Goal: Communication & Community: Share content

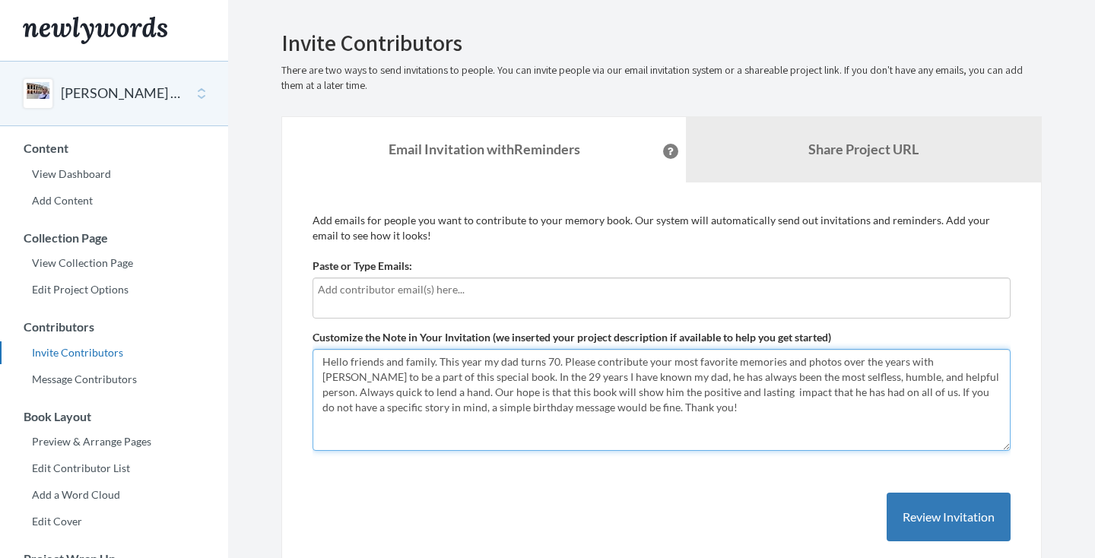
click at [541, 408] on textarea "Hello friends and family. This year my dad turns 70. Please contribute your mos…" at bounding box center [662, 400] width 698 height 102
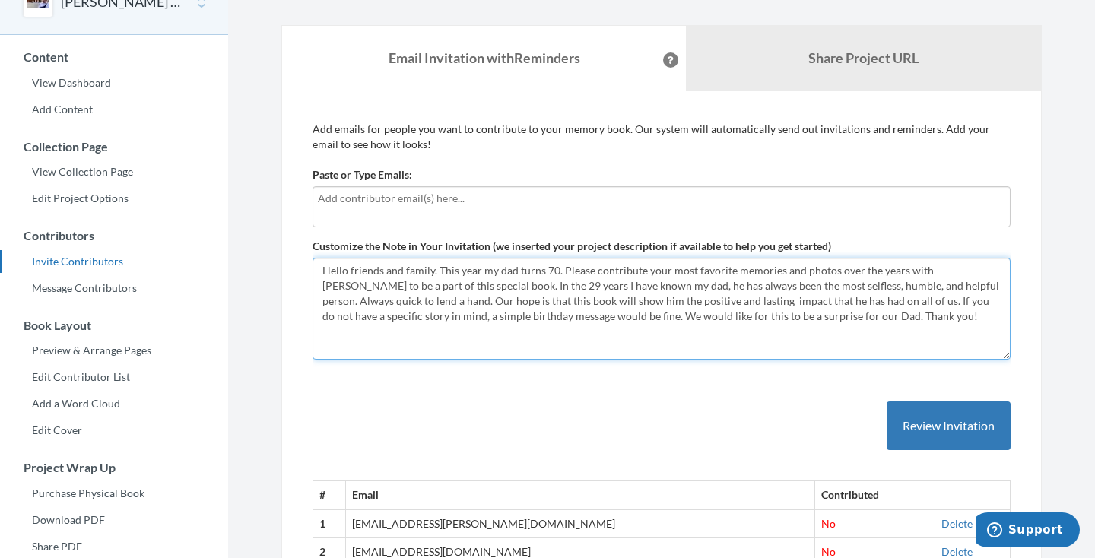
scroll to position [92, 0]
type textarea "Hello friends and family. This year my dad turns 70. Please contribute your mos…"
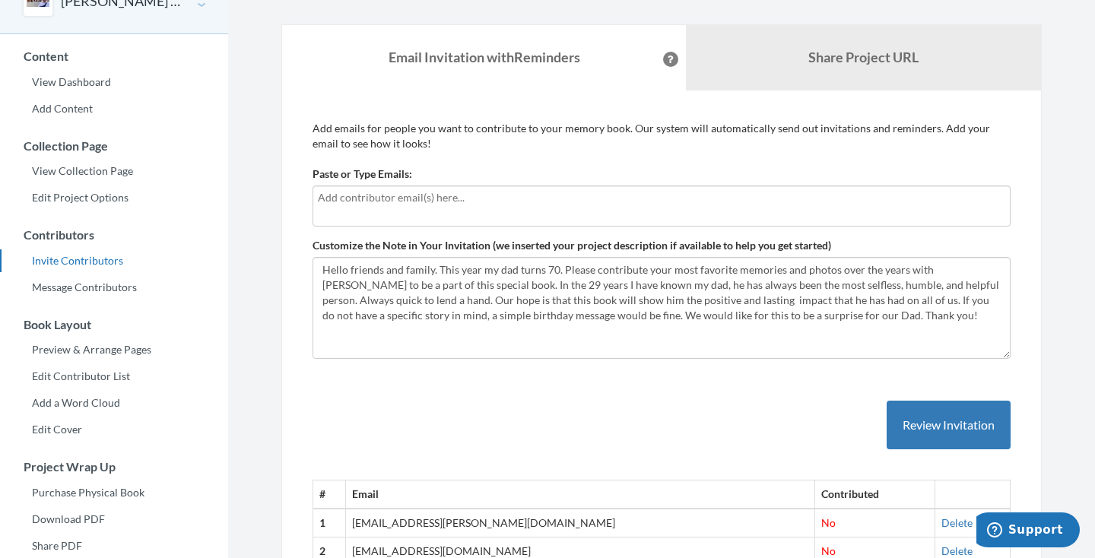
click at [823, 406] on div "# Email Contributed 1 karleigh.miller@gmail.com No Delete 2 cmille055@gmail.com…" at bounding box center [662, 468] width 698 height 196
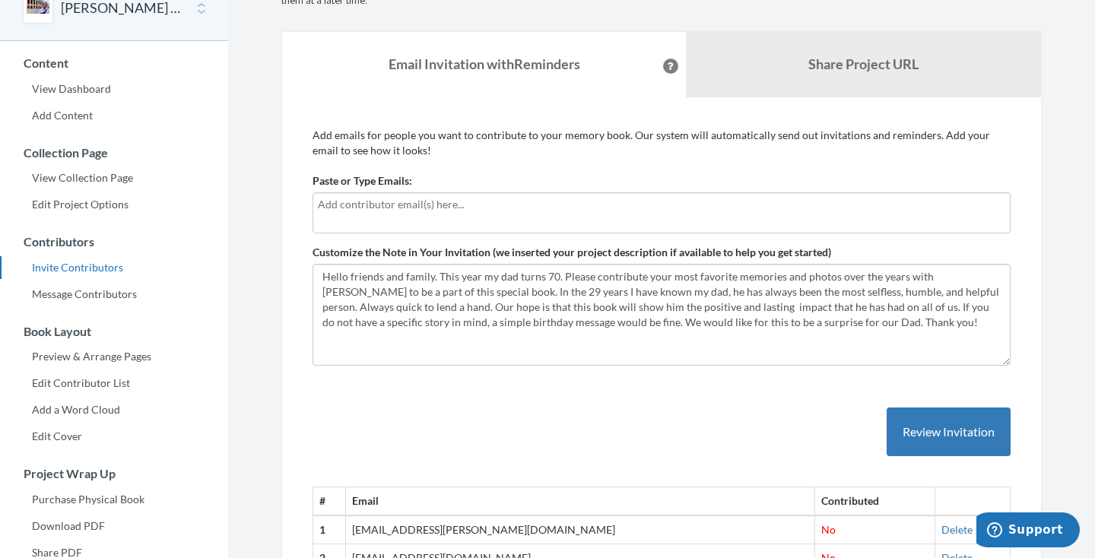
scroll to position [84, 0]
click at [707, 217] on div at bounding box center [662, 213] width 698 height 41
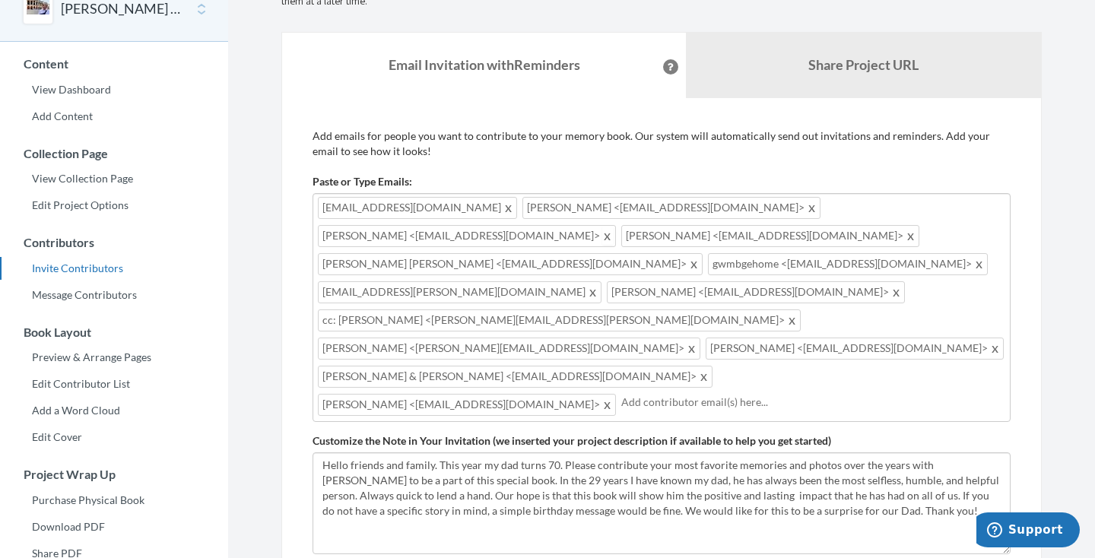
click at [614, 227] on span at bounding box center [607, 236] width 11 height 18
click at [974, 255] on span at bounding box center [979, 264] width 11 height 18
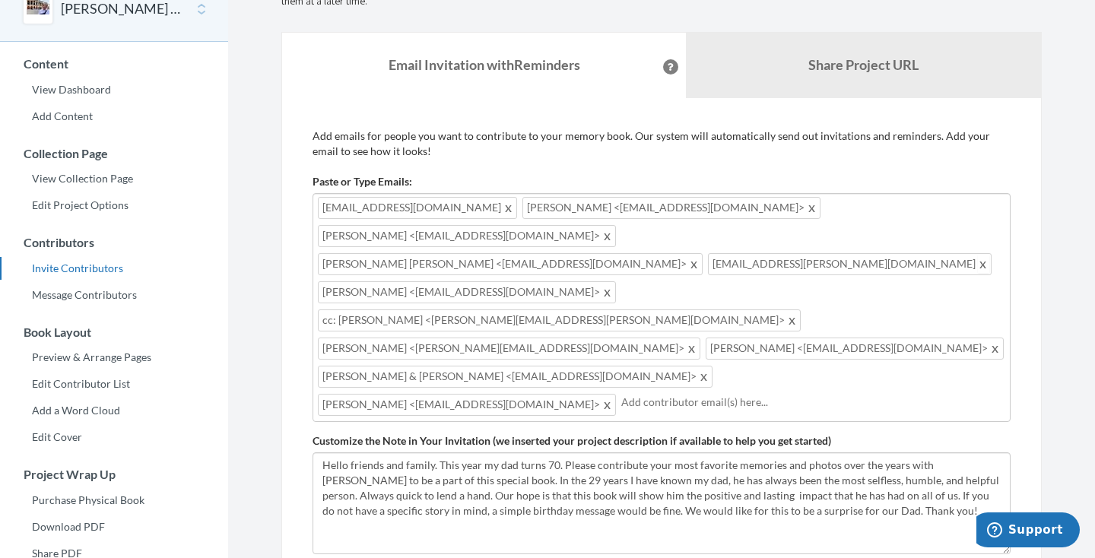
click at [978, 255] on span at bounding box center [983, 264] width 11 height 18
click at [787, 311] on span at bounding box center [792, 320] width 11 height 18
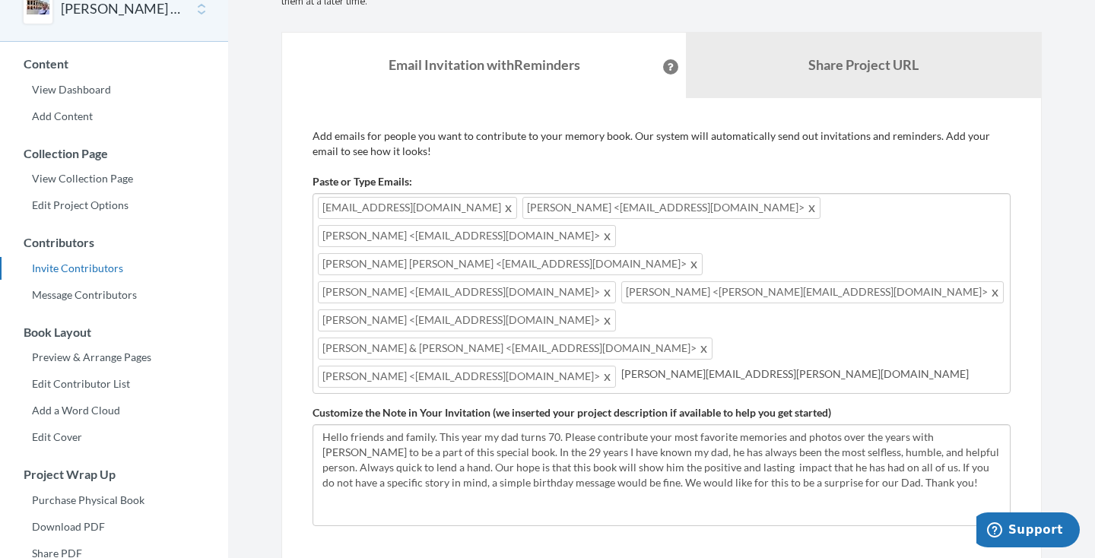
type input "Laura.rihn@gmail.com"
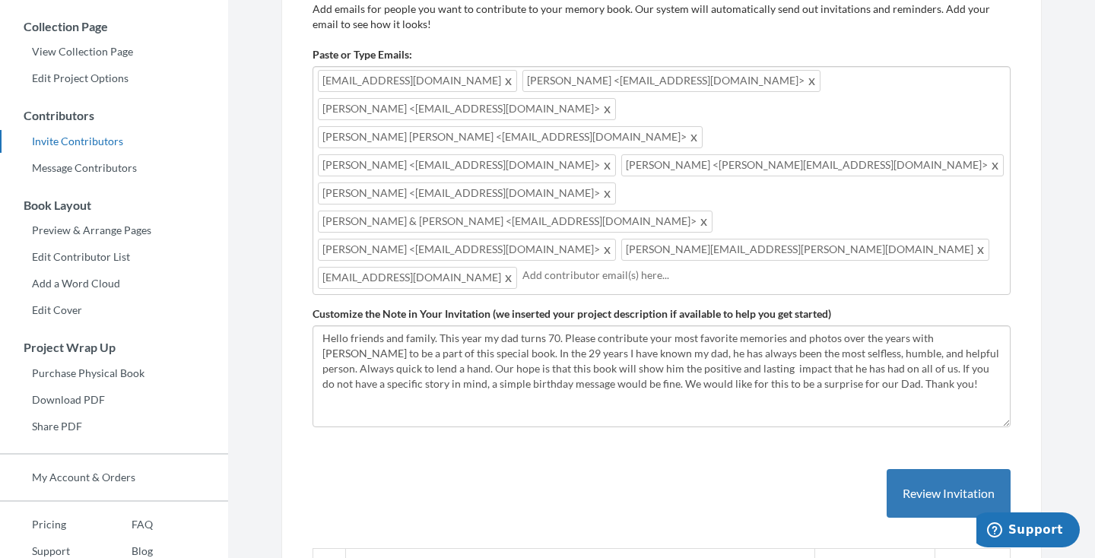
scroll to position [195, 0]
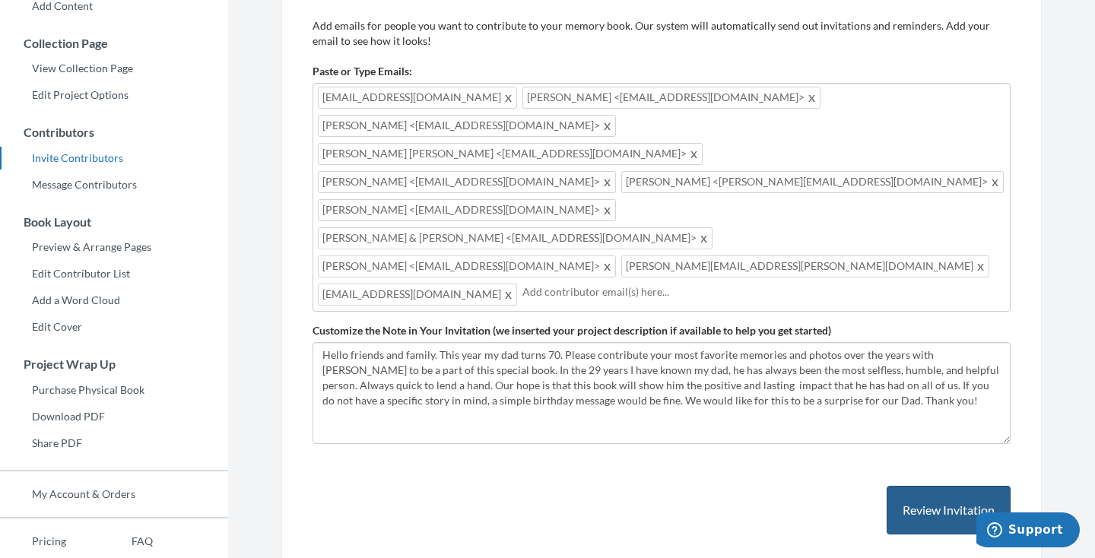
click at [928, 486] on button "Review Invitation" at bounding box center [949, 510] width 124 height 49
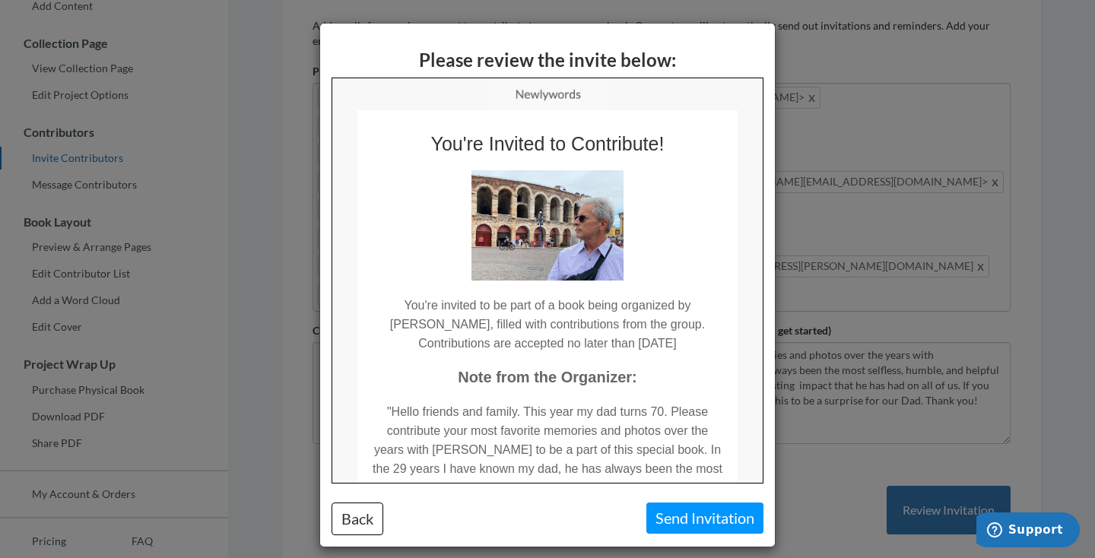
scroll to position [0, 0]
click at [696, 518] on button "Send Invitation" at bounding box center [704, 518] width 117 height 31
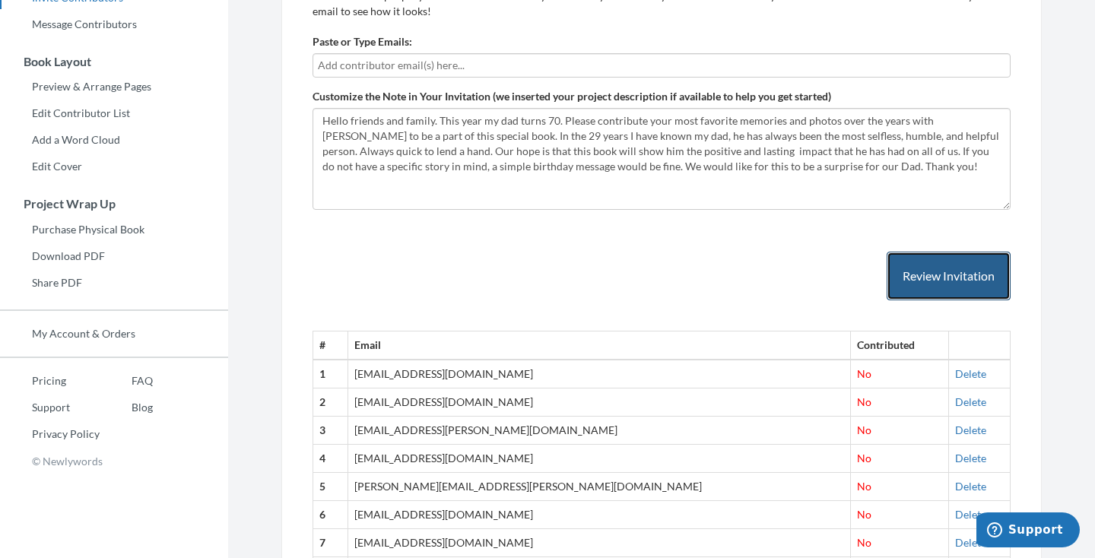
scroll to position [249, 0]
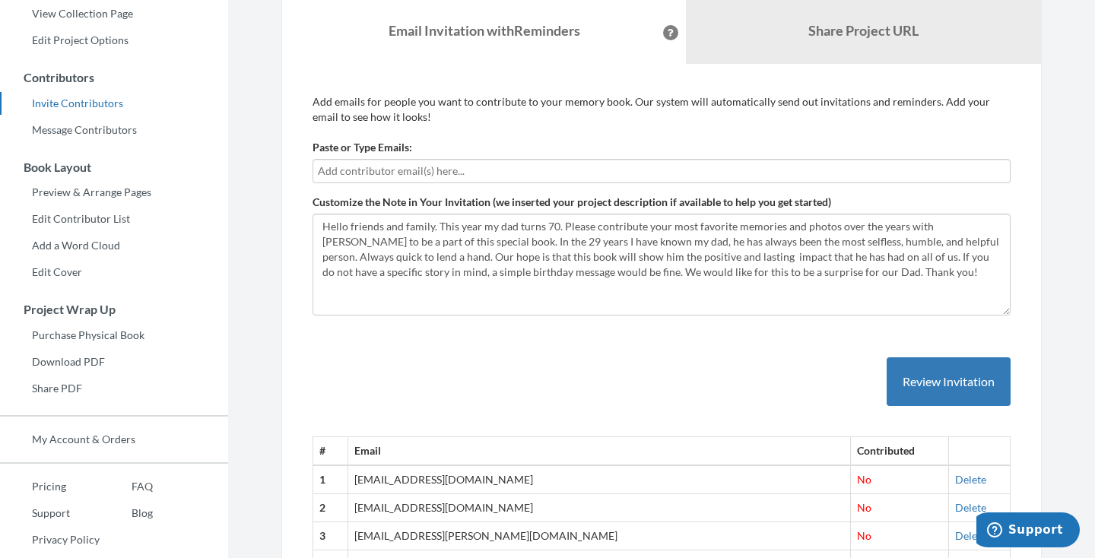
click at [675, 164] on input "text" at bounding box center [662, 171] width 688 height 17
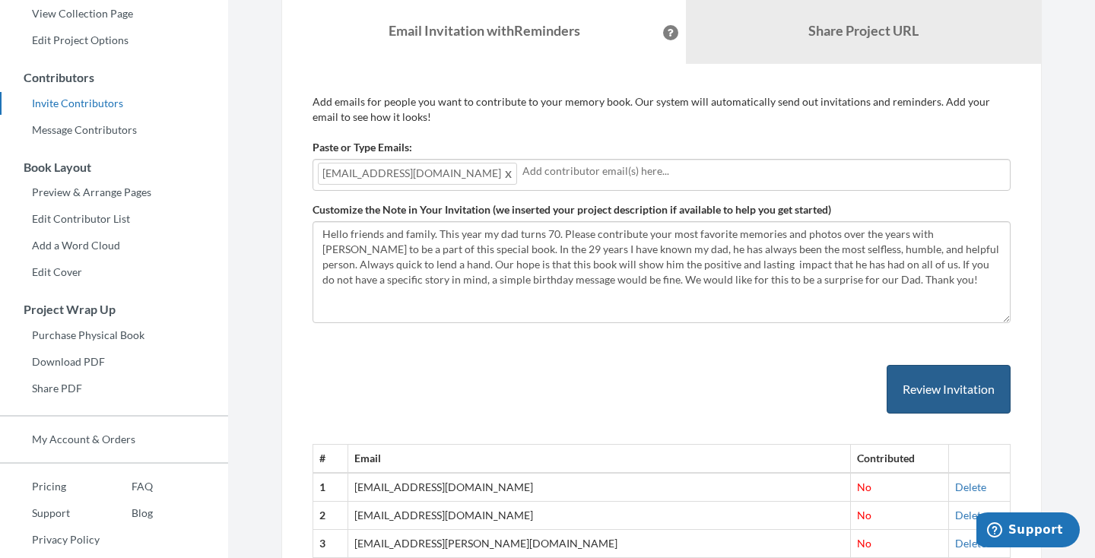
click at [949, 389] on button "Review Invitation" at bounding box center [949, 389] width 124 height 49
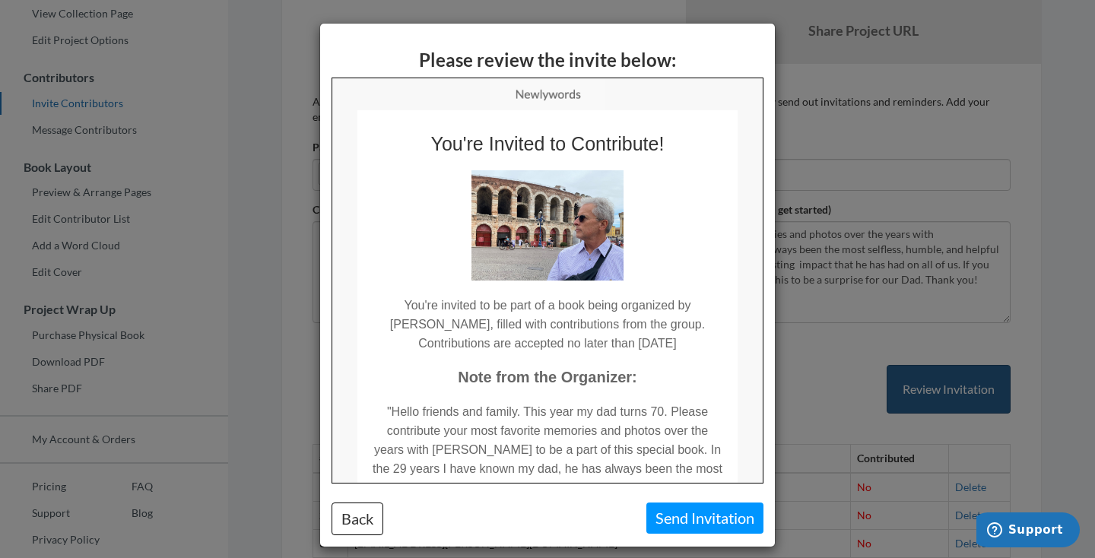
scroll to position [0, 0]
click at [700, 515] on button "Send Invitation" at bounding box center [704, 518] width 117 height 31
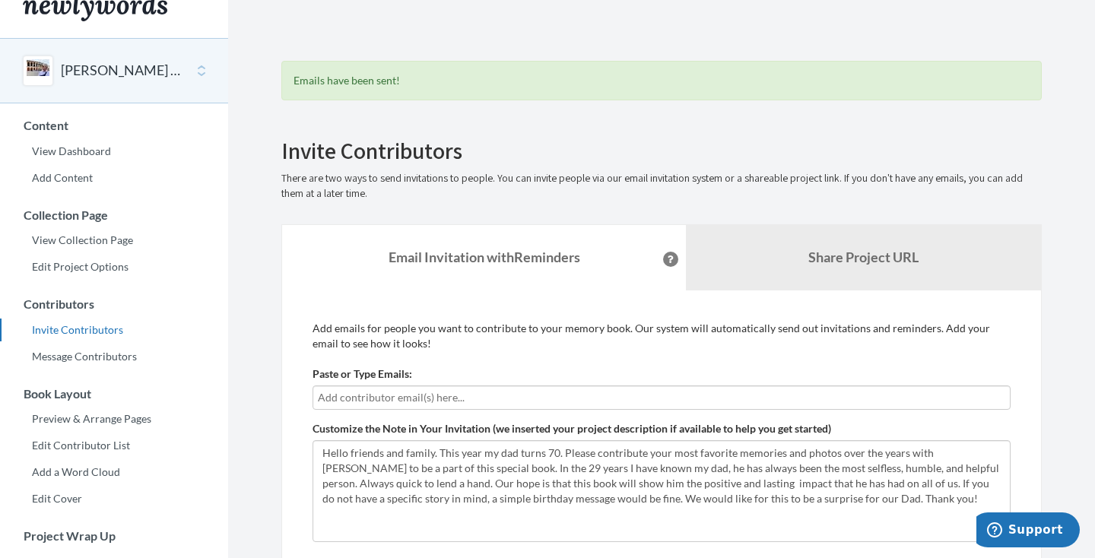
scroll to position [9, 0]
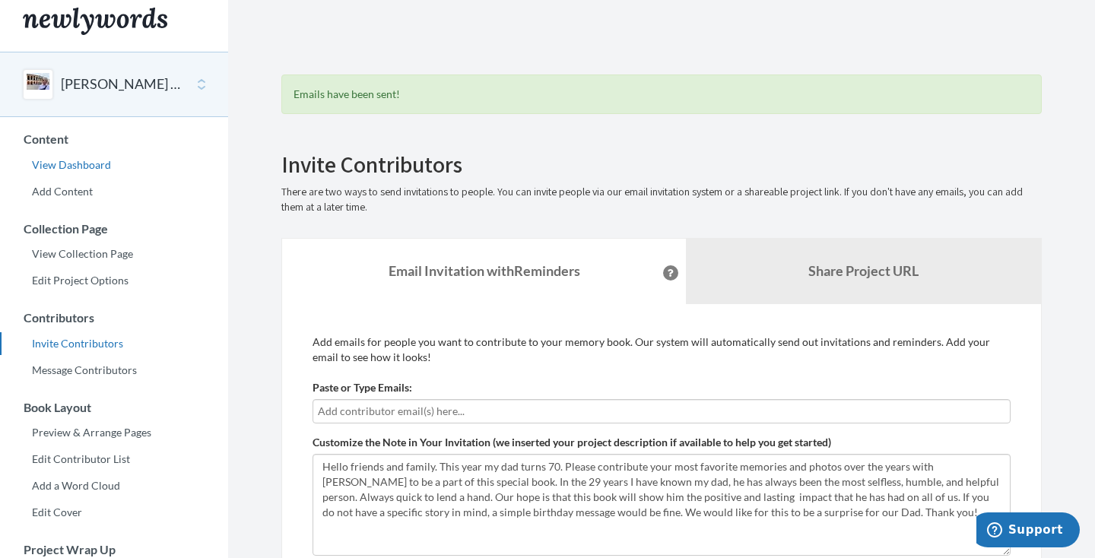
click at [84, 161] on link "View Dashboard" at bounding box center [114, 165] width 228 height 23
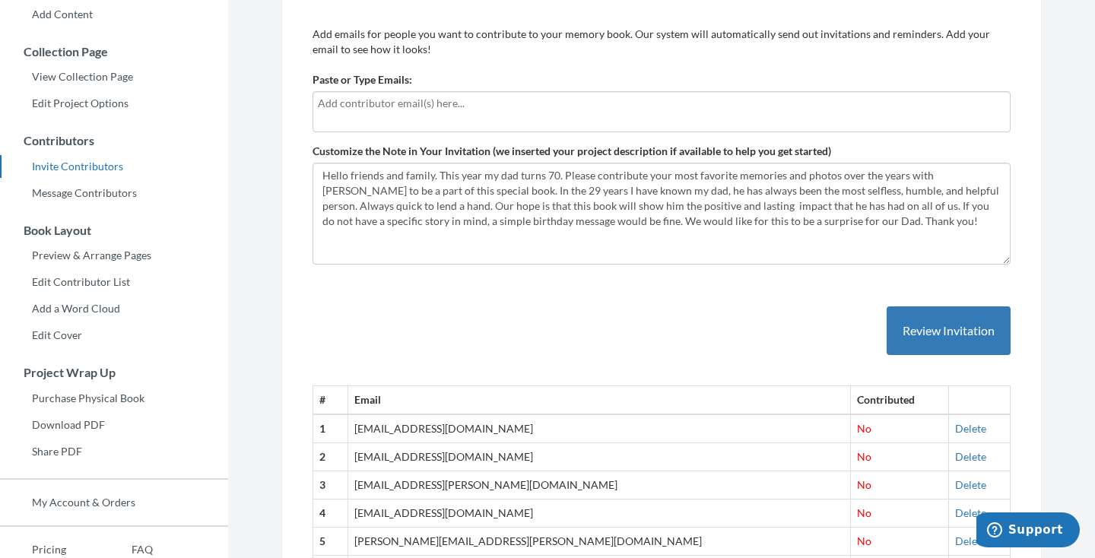
scroll to position [148, 0]
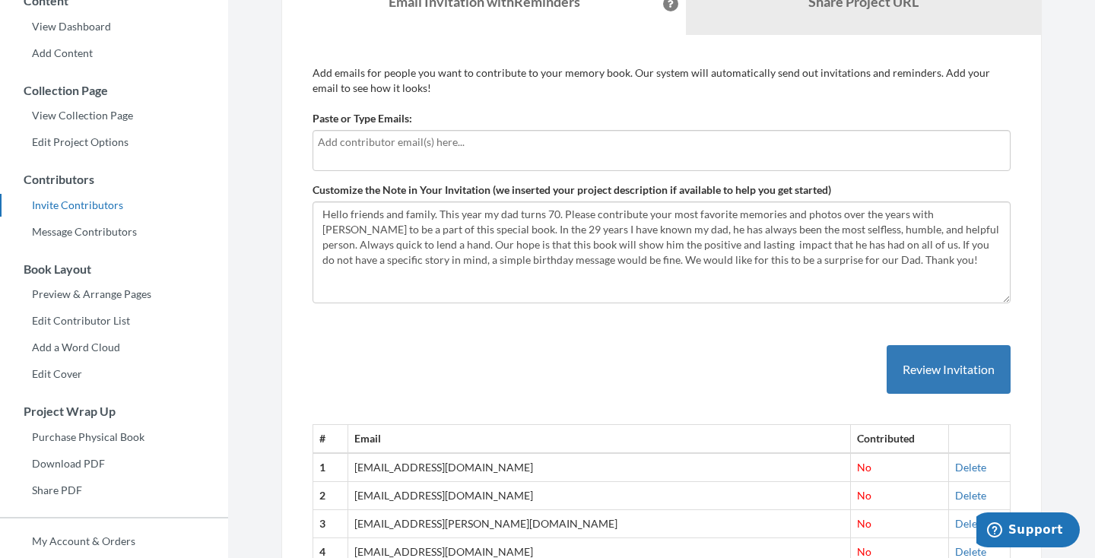
click at [662, 141] on input "text" at bounding box center [662, 142] width 688 height 17
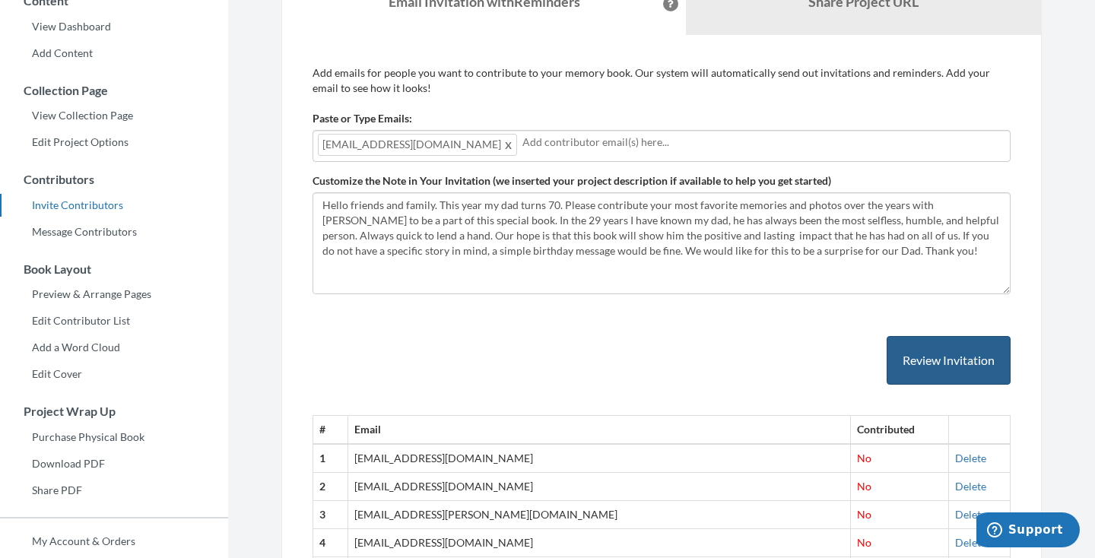
click at [943, 361] on button "Review Invitation" at bounding box center [949, 360] width 124 height 49
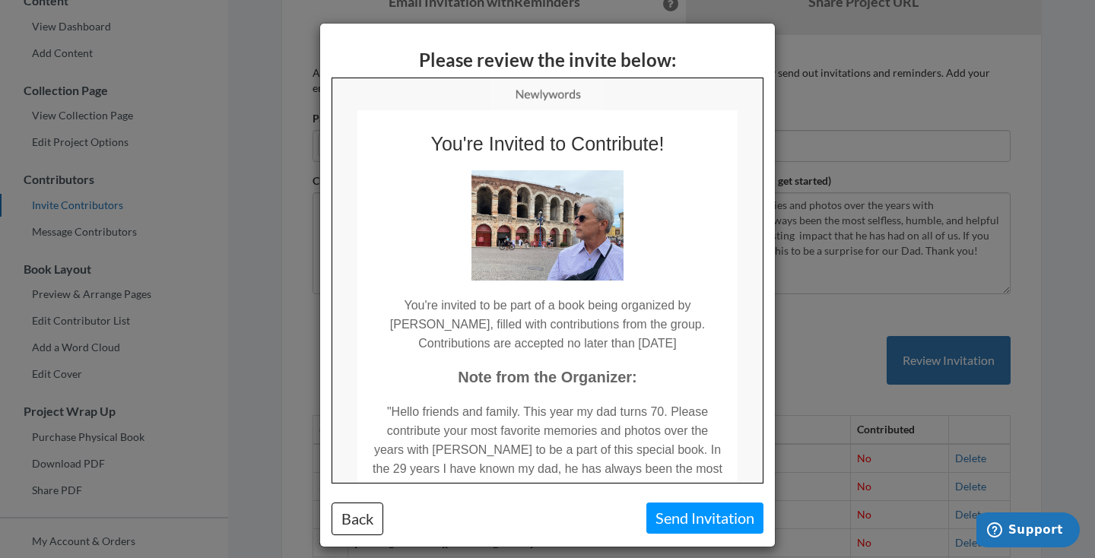
scroll to position [0, 0]
click at [705, 522] on button "Send Invitation" at bounding box center [704, 518] width 117 height 31
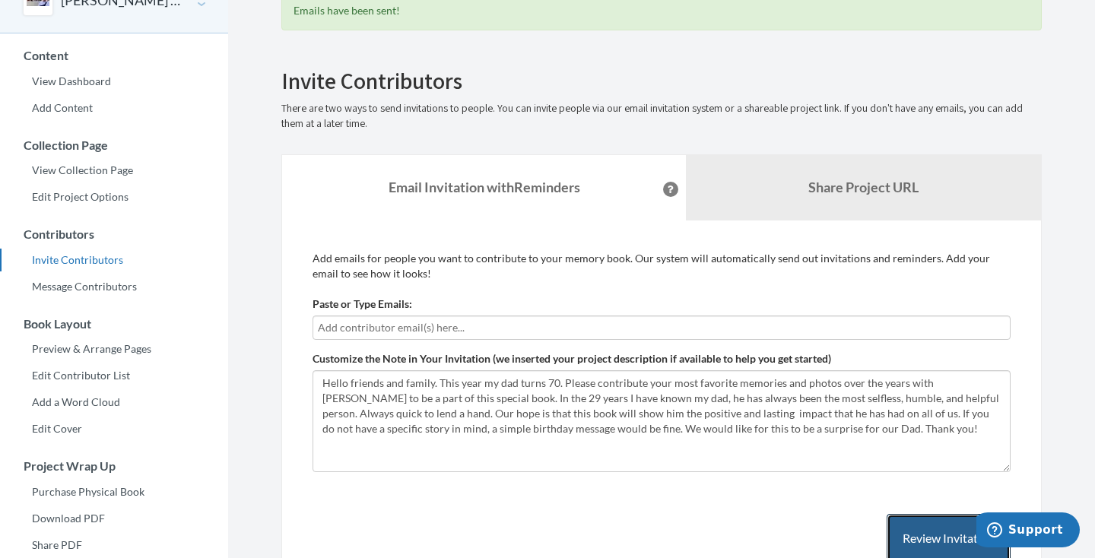
scroll to position [97, 0]
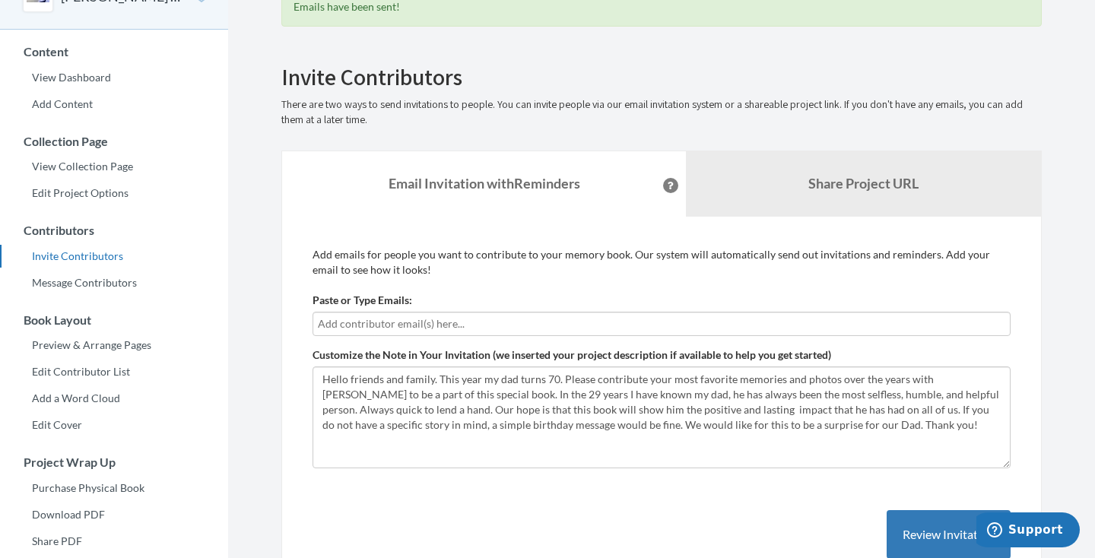
click at [580, 331] on input "text" at bounding box center [662, 324] width 688 height 17
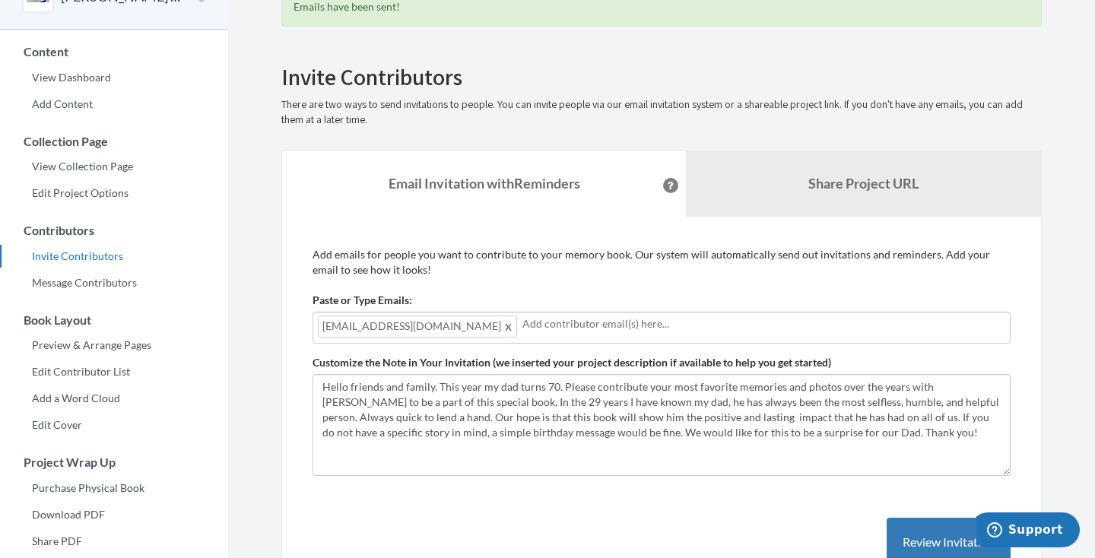
click at [503, 326] on span at bounding box center [508, 326] width 11 height 18
click at [906, 532] on button "Review Invitation" at bounding box center [949, 542] width 124 height 49
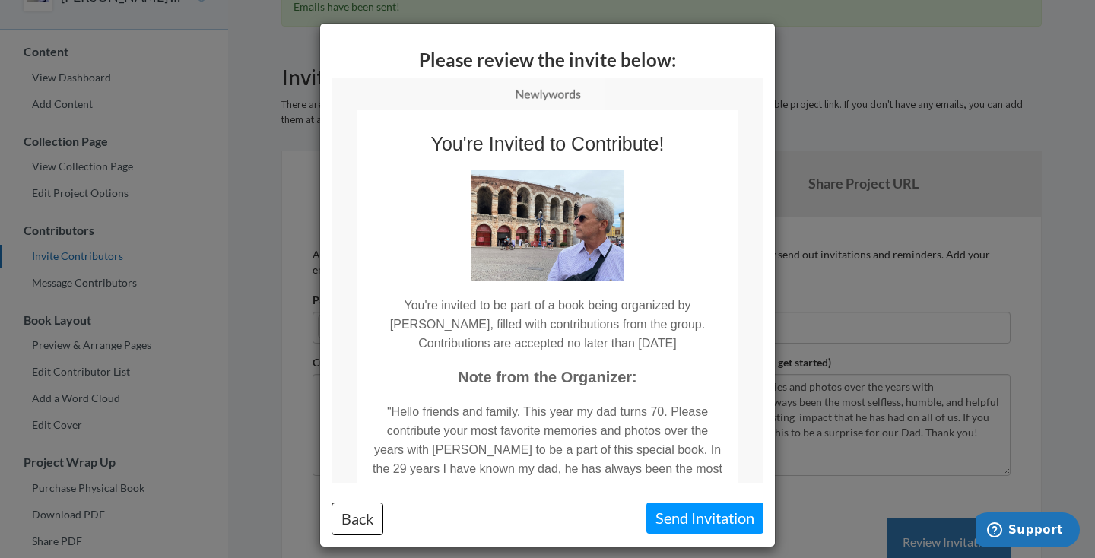
scroll to position [0, 0]
click at [707, 525] on button "Send Invitation" at bounding box center [704, 518] width 117 height 31
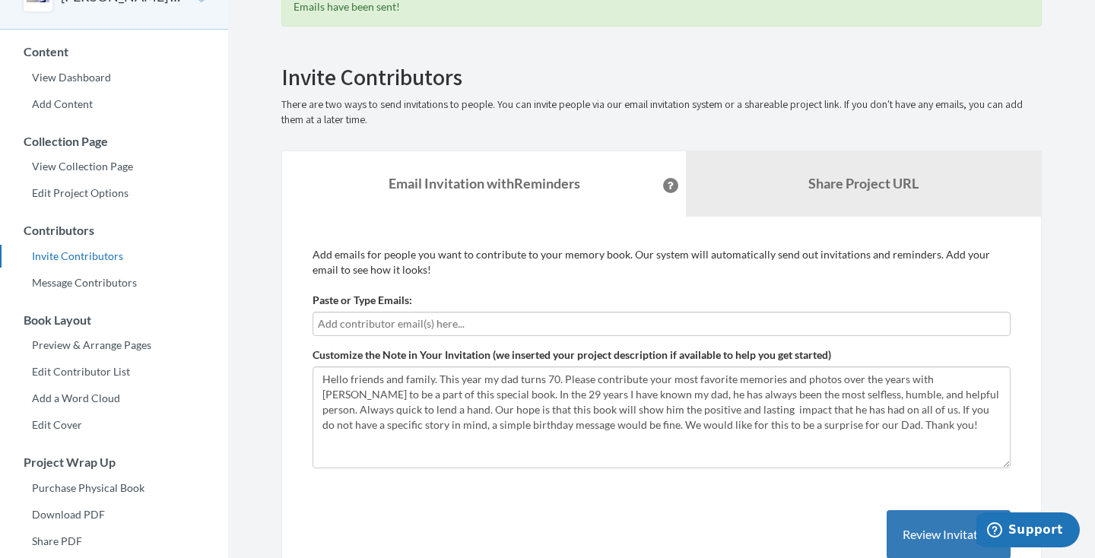
click at [494, 326] on input "text" at bounding box center [662, 324] width 688 height 17
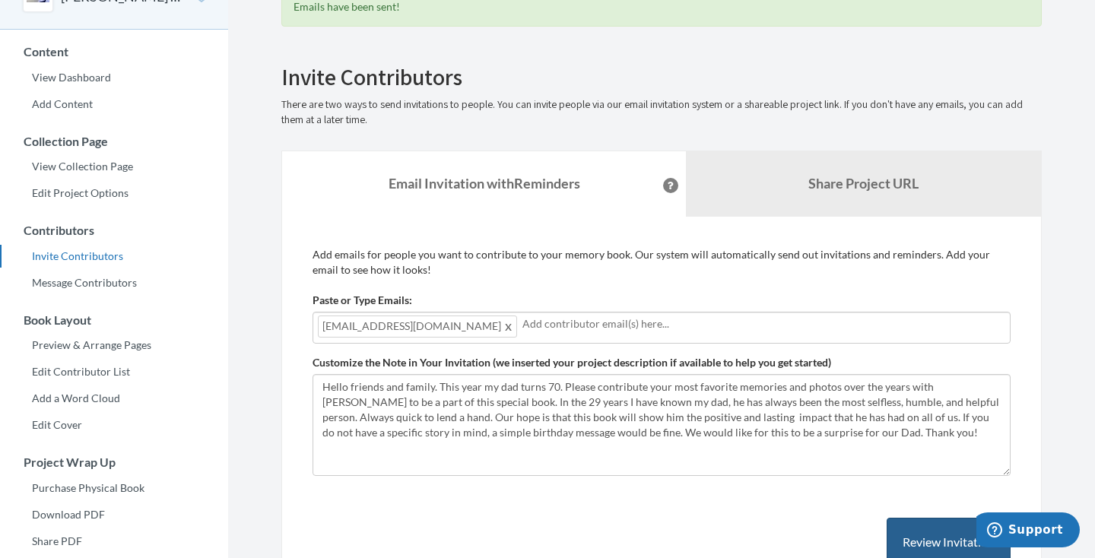
click at [934, 530] on button "Review Invitation" at bounding box center [949, 542] width 124 height 49
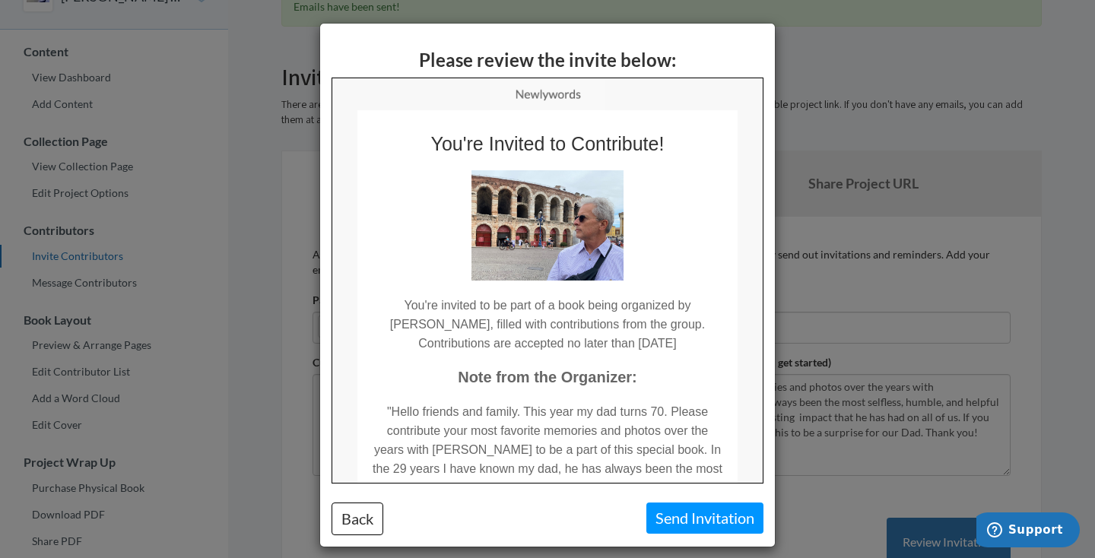
click at [727, 515] on button "Send Invitation" at bounding box center [704, 518] width 117 height 31
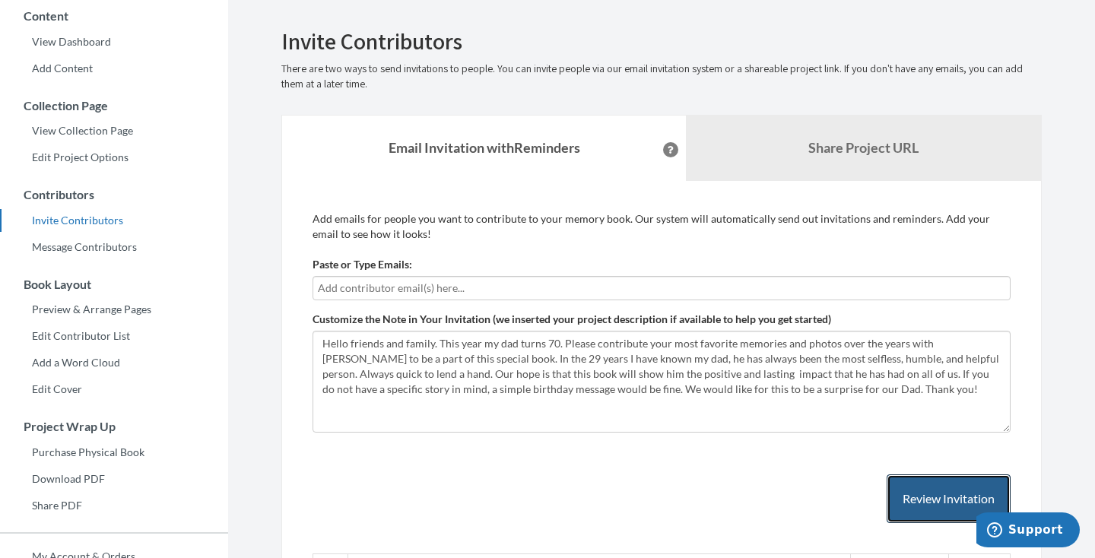
scroll to position [131, 0]
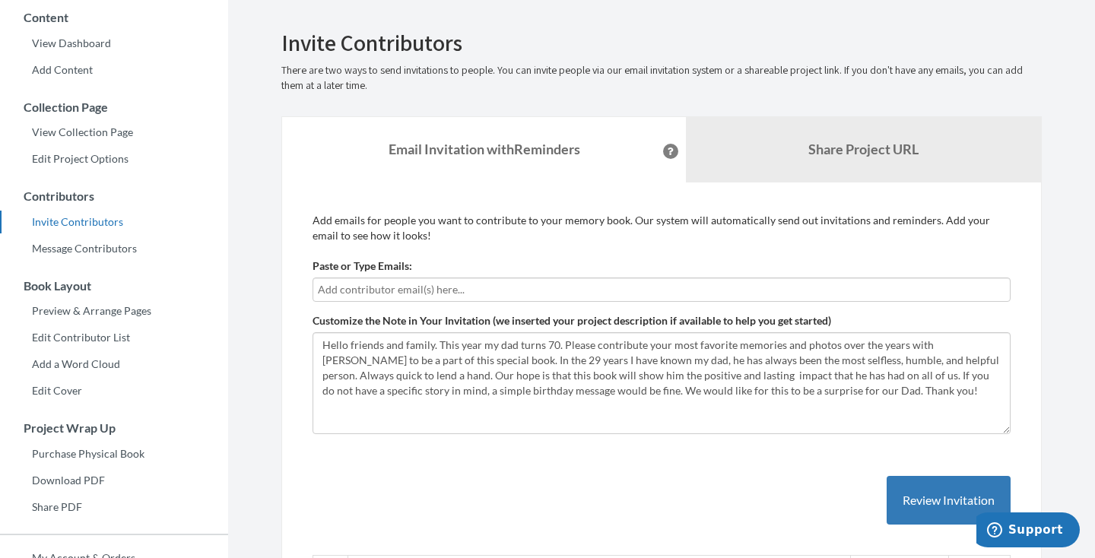
click at [493, 291] on input "text" at bounding box center [662, 289] width 688 height 17
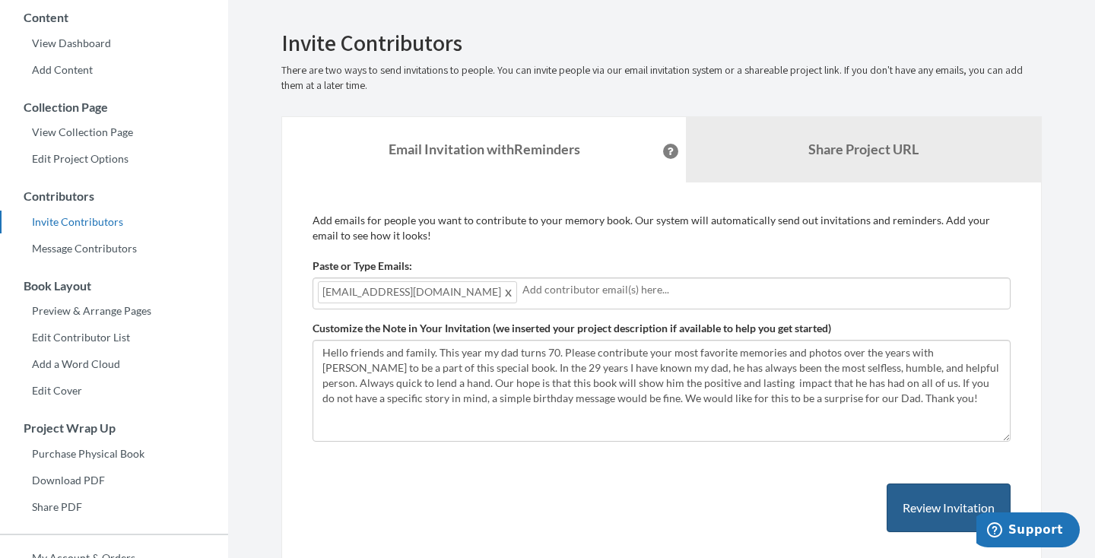
click at [941, 507] on button "Review Invitation" at bounding box center [949, 508] width 124 height 49
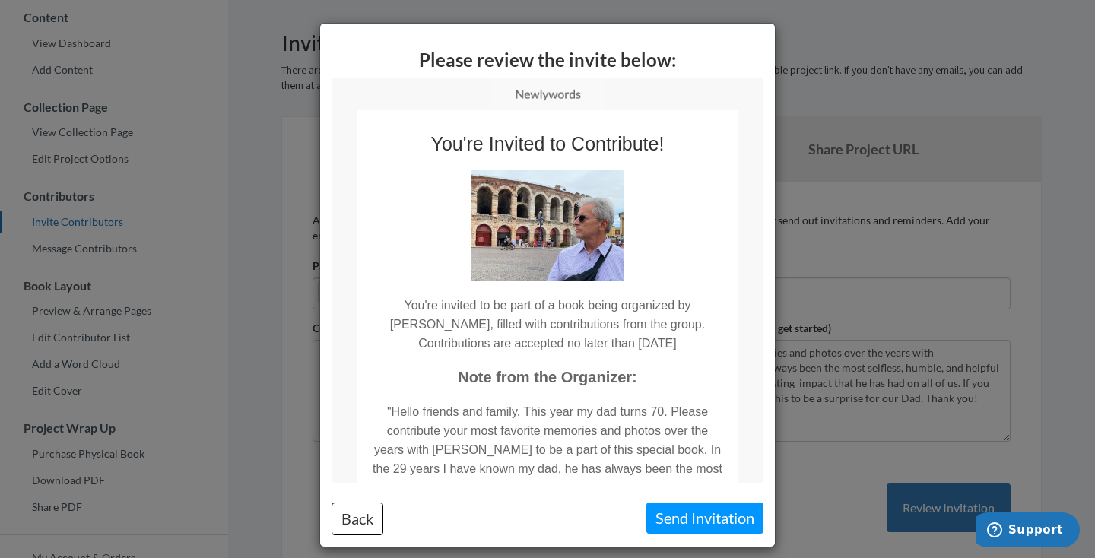
scroll to position [0, 0]
click at [734, 520] on button "Send Invitation" at bounding box center [704, 518] width 117 height 31
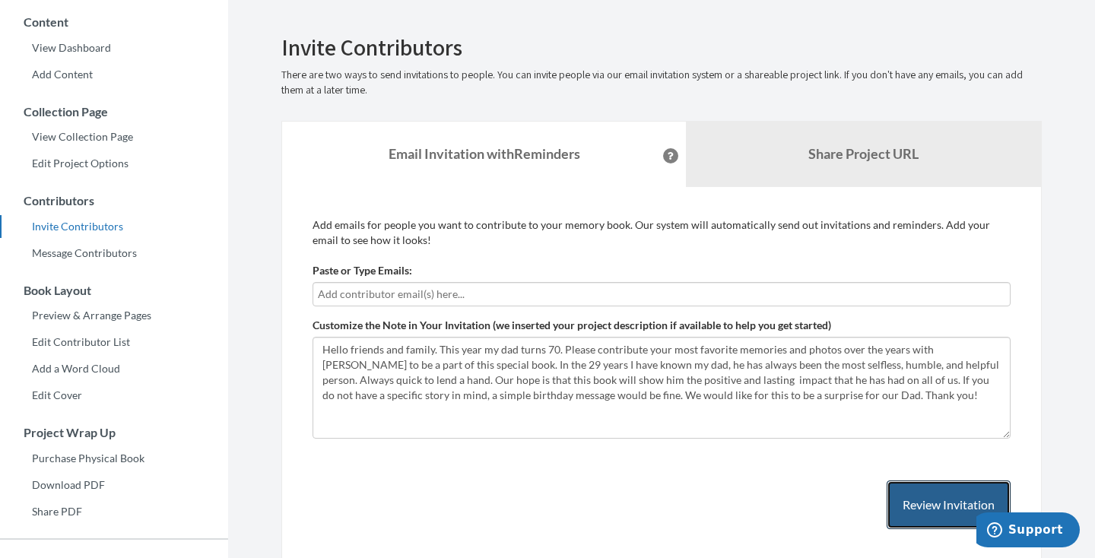
scroll to position [124, 0]
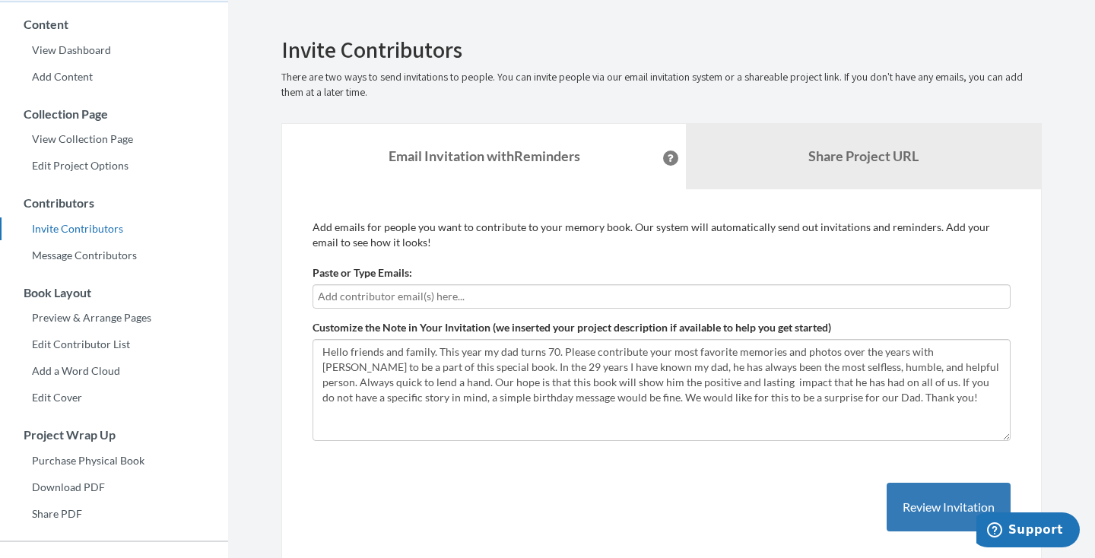
click at [469, 292] on input "text" at bounding box center [662, 296] width 688 height 17
type input "[EMAIL_ADDRESS][DOMAIN_NAME]"
click at [906, 493] on button "Review Invitation" at bounding box center [949, 507] width 124 height 49
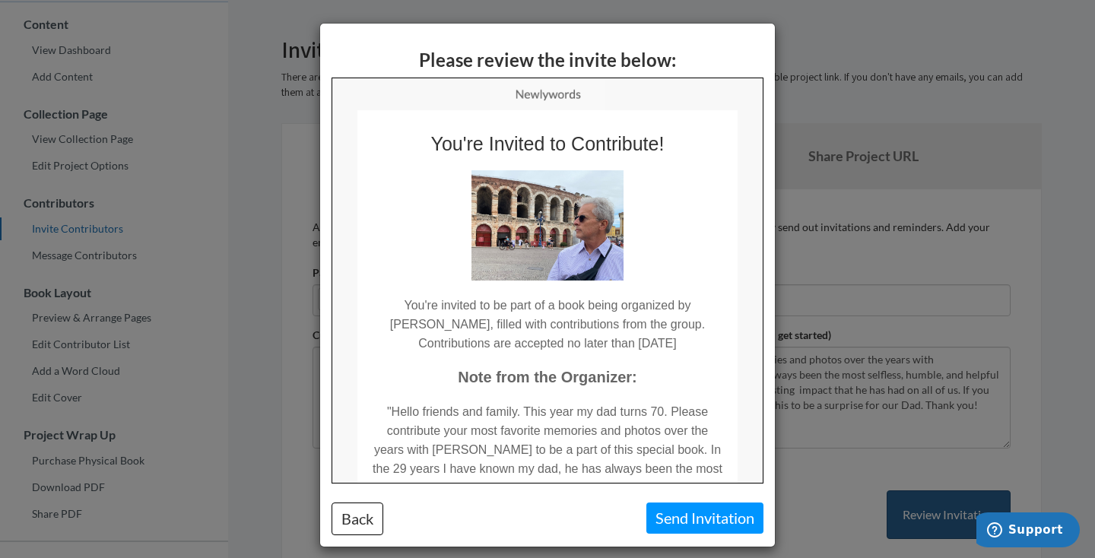
scroll to position [0, 0]
click at [726, 511] on button "Send Invitation" at bounding box center [704, 518] width 117 height 31
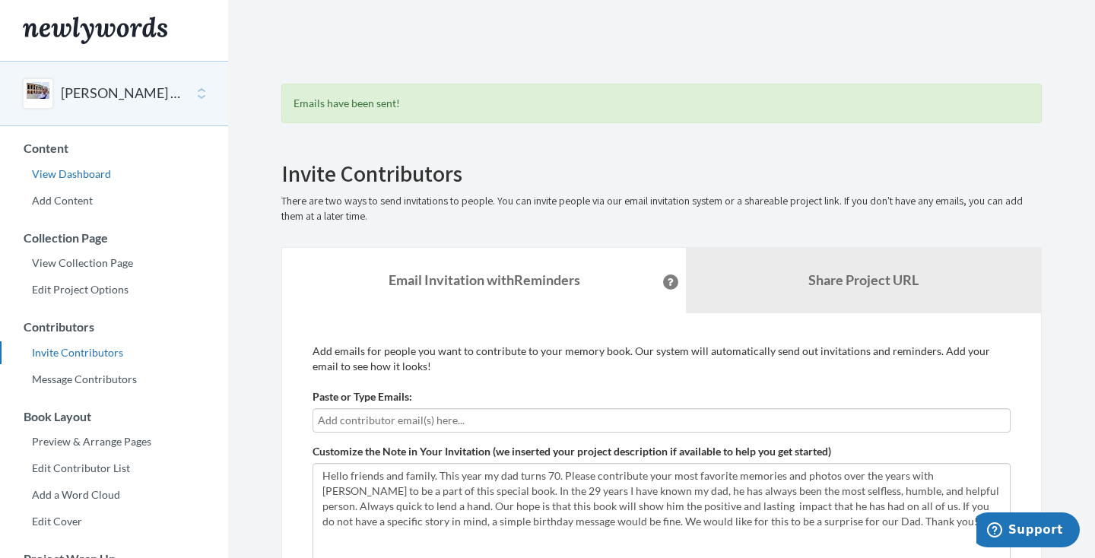
click at [81, 181] on link "View Dashboard" at bounding box center [114, 174] width 228 height 23
